Goal: Task Accomplishment & Management: Use online tool/utility

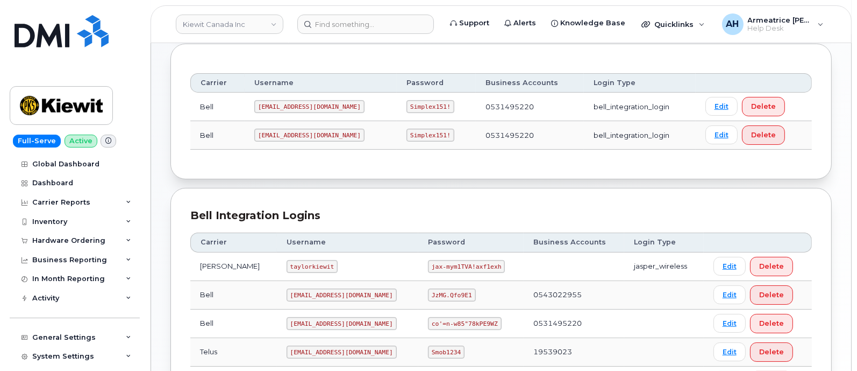
scroll to position [117, 0]
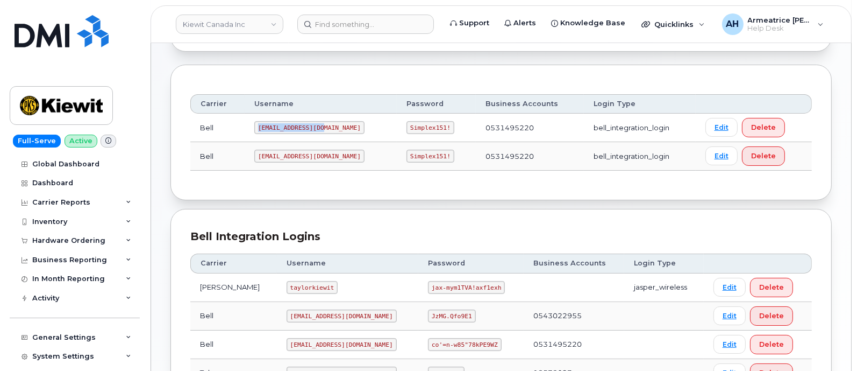
drag, startPoint x: 258, startPoint y: 126, endPoint x: 320, endPoint y: 127, distance: 61.9
click at [322, 127] on code "1PeterK@myserve.ca" at bounding box center [309, 127] width 110 height 13
copy code "1PeterK@myserve.ca"
drag, startPoint x: 381, startPoint y: 126, endPoint x: 421, endPoint y: 129, distance: 40.4
click at [421, 129] on code "Simplex151!" at bounding box center [431, 127] width 48 height 13
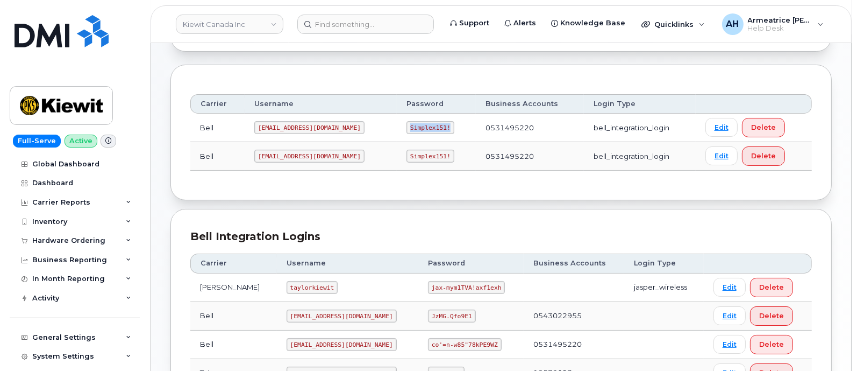
copy code "Simplex151!"
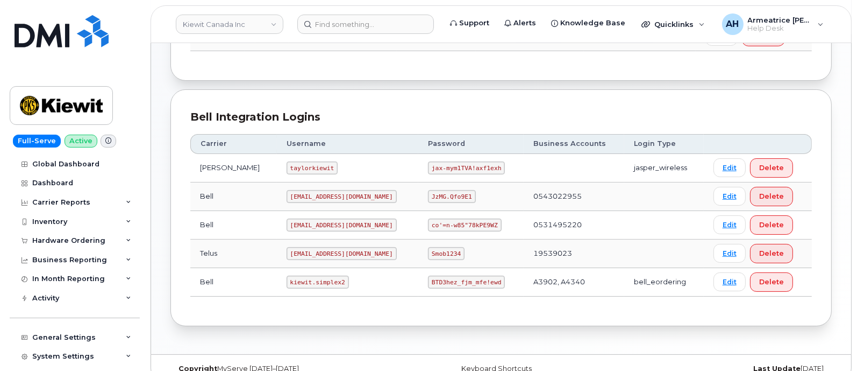
scroll to position [252, 0]
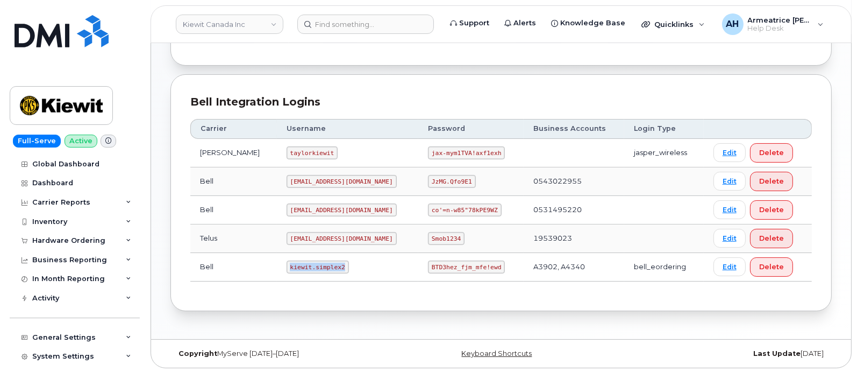
drag, startPoint x: 272, startPoint y: 263, endPoint x: 325, endPoint y: 268, distance: 53.5
click at [325, 268] on code "kiewit.simplex2" at bounding box center [318, 266] width 62 height 13
copy code "kiewit.simplex2"
drag, startPoint x: 402, startPoint y: 265, endPoint x: 467, endPoint y: 265, distance: 64.6
click at [467, 265] on code "BTD3hez_fjm_mfe!ewd" at bounding box center [466, 266] width 77 height 13
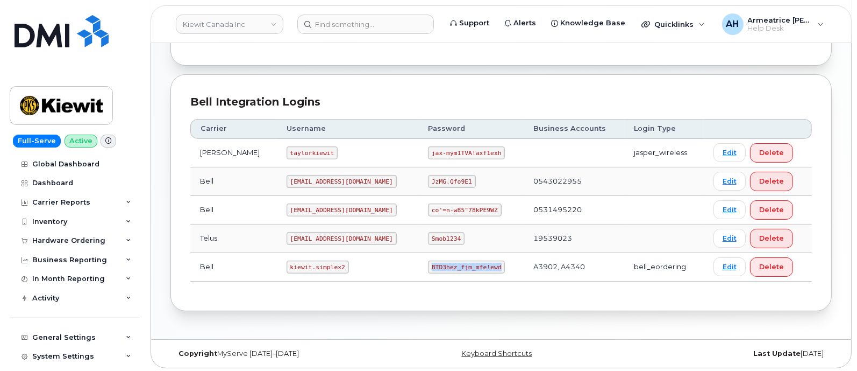
copy code "BTD3hez_fjm_mfe!ewd"
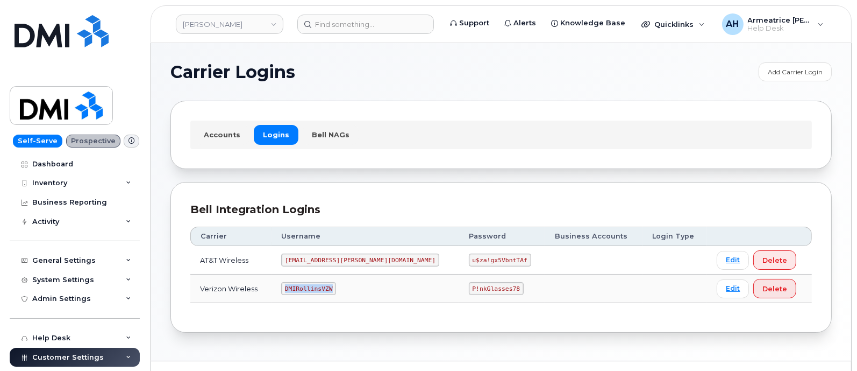
drag, startPoint x: 300, startPoint y: 287, endPoint x: 346, endPoint y: 289, distance: 46.3
click at [336, 289] on code "DMIRollinsVZW" at bounding box center [308, 288] width 55 height 13
copy code "DMIRollinsVZW"
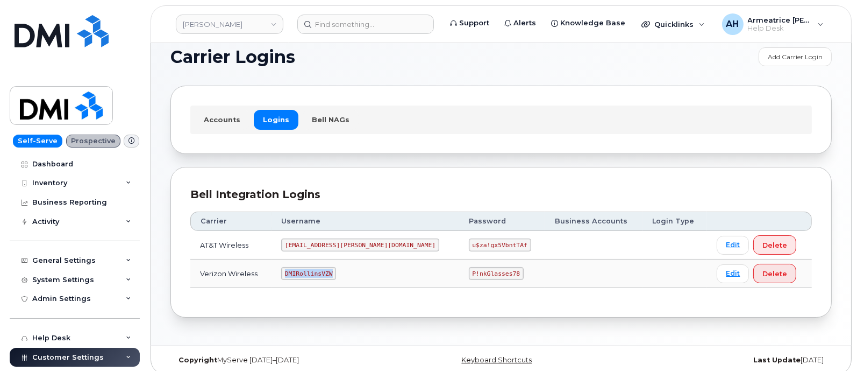
scroll to position [23, 0]
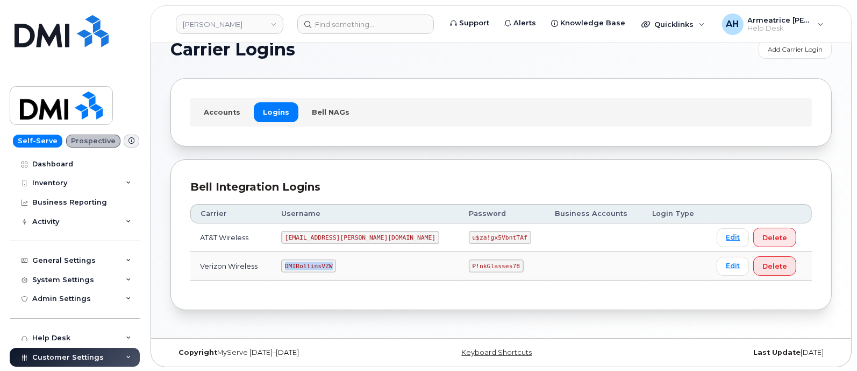
copy code "DMIRollinsVZW"
drag, startPoint x: 420, startPoint y: 265, endPoint x: 468, endPoint y: 267, distance: 47.9
click at [468, 267] on td "P!nkGlasses78" at bounding box center [502, 266] width 87 height 29
copy code "P!nkGlasses78"
